Goal: Navigation & Orientation: Find specific page/section

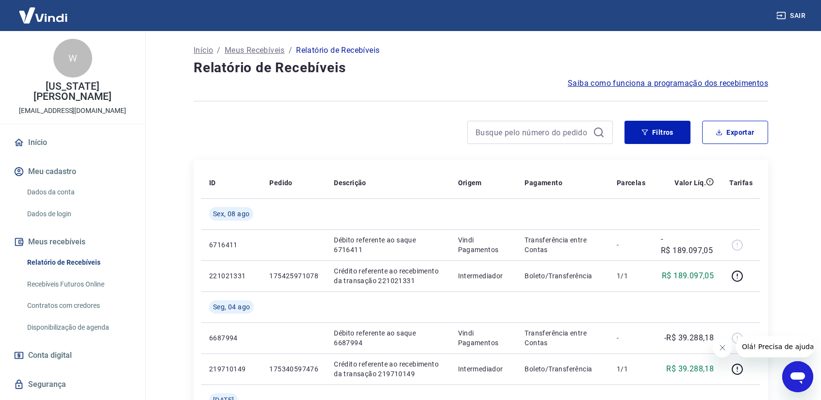
click at [55, 140] on link "Início" at bounding box center [73, 142] width 122 height 21
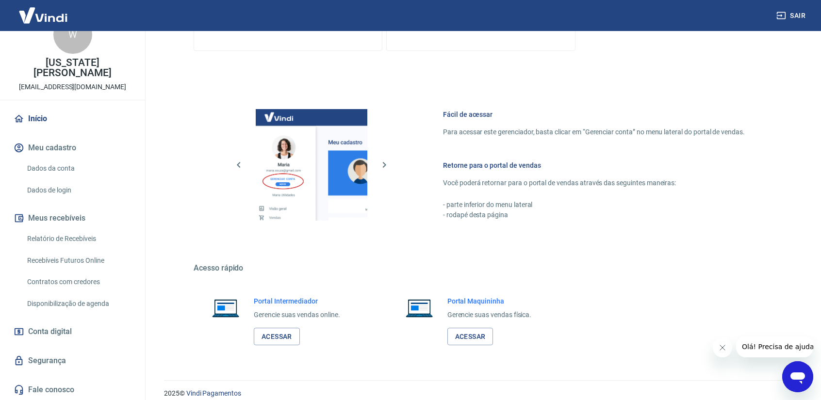
scroll to position [456, 0]
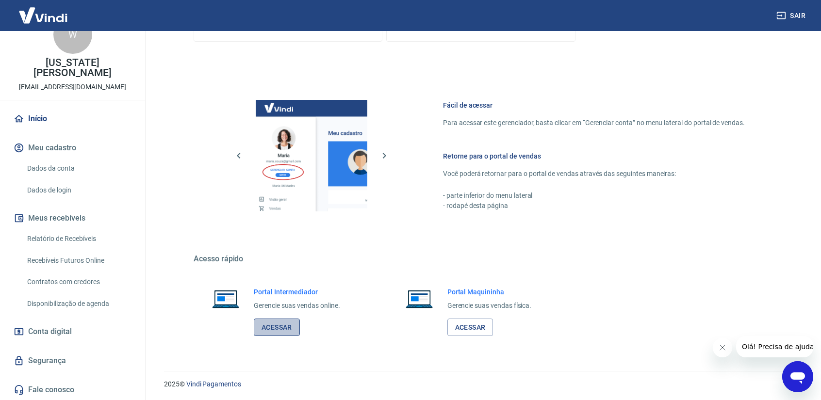
click at [280, 326] on link "Acessar" at bounding box center [277, 328] width 46 height 18
click at [480, 324] on link "Acessar" at bounding box center [470, 328] width 46 height 18
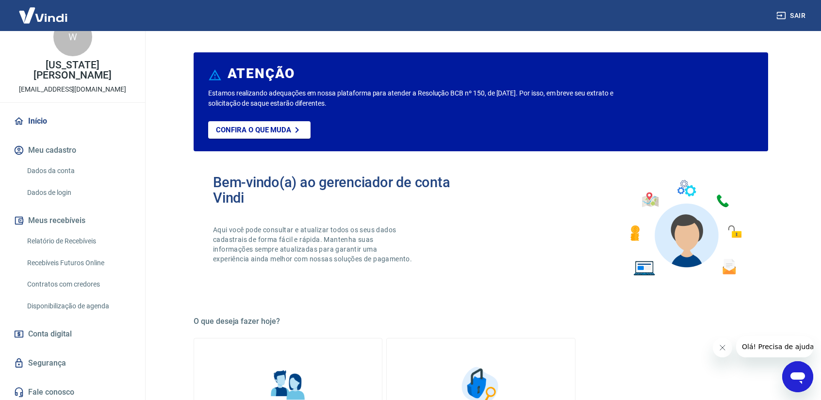
scroll to position [24, 0]
